Goal: Information Seeking & Learning: Learn about a topic

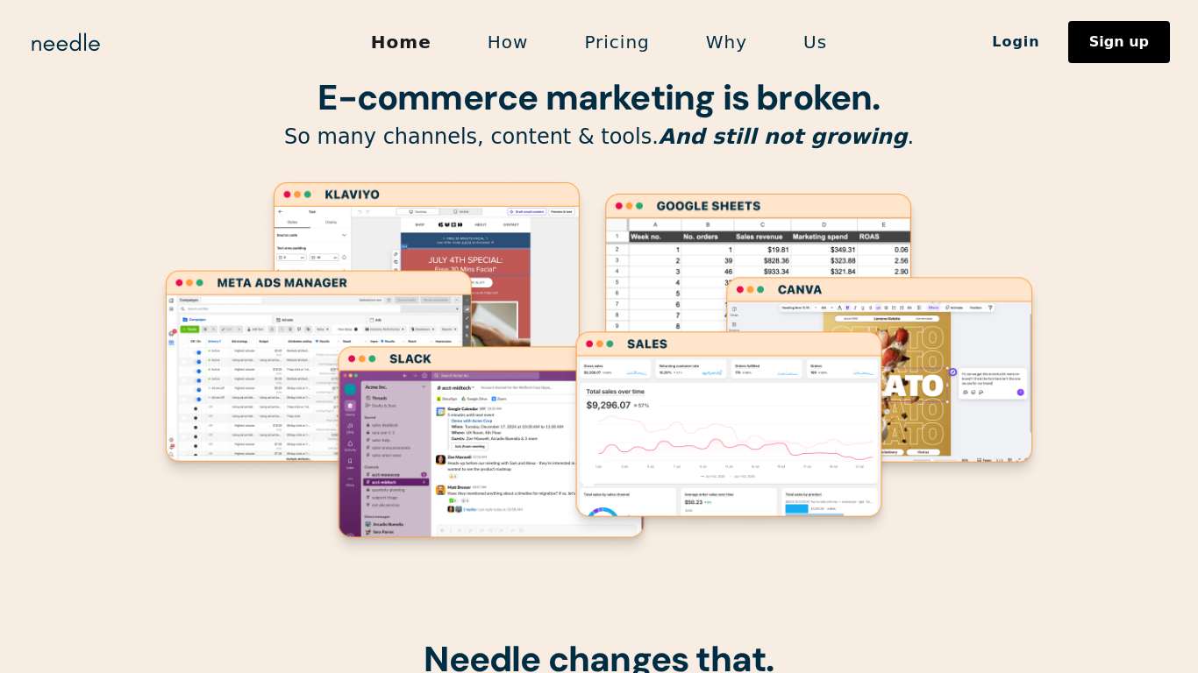
scroll to position [11, 0]
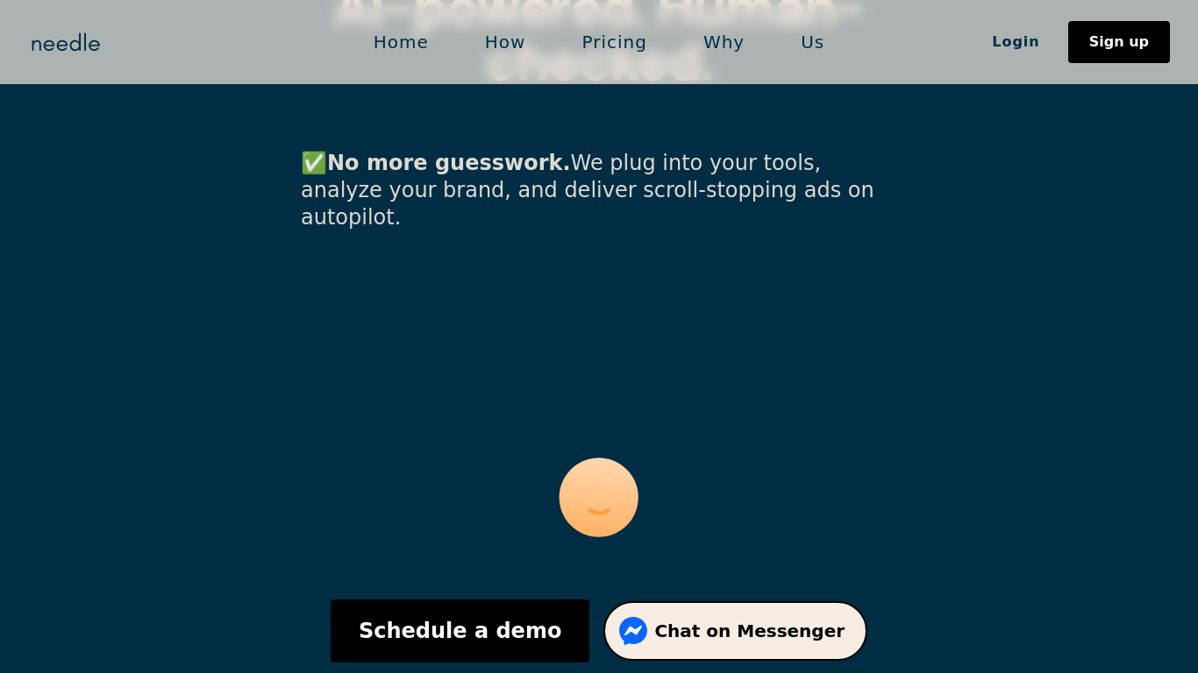
scroll to position [1701, 0]
